Goal: Navigation & Orientation: Find specific page/section

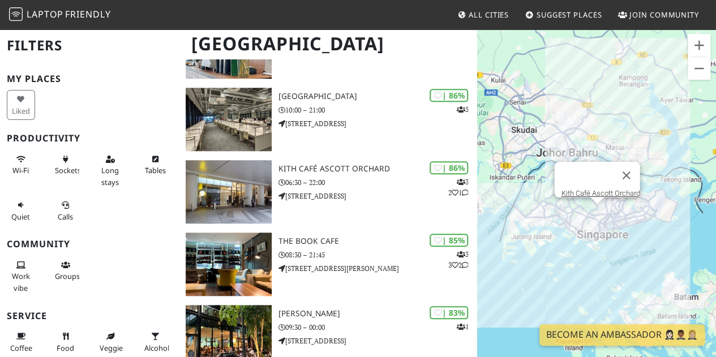
scroll to position [509, 0]
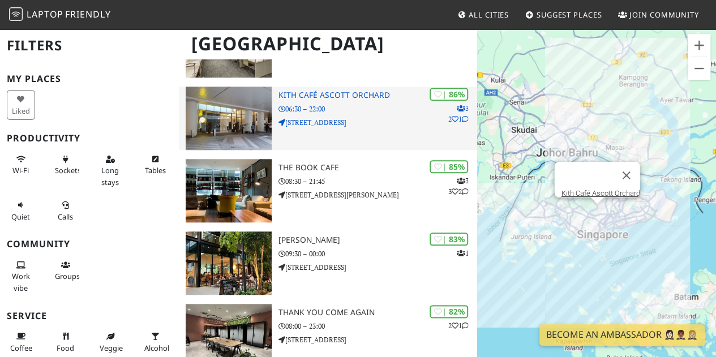
click at [330, 93] on h3 "Kith Café Ascott Orchard" at bounding box center [377, 96] width 199 height 10
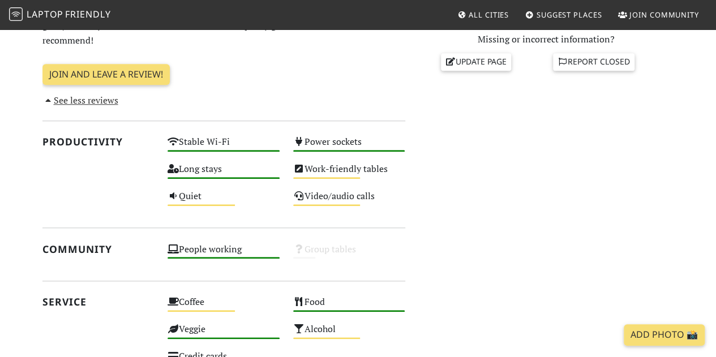
scroll to position [566, 0]
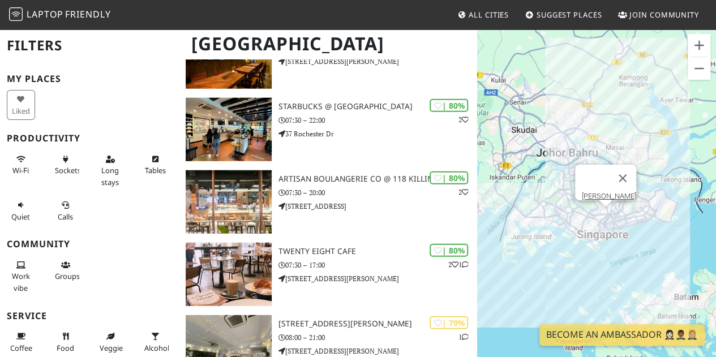
scroll to position [1471, 0]
